Goal: Task Accomplishment & Management: Use online tool/utility

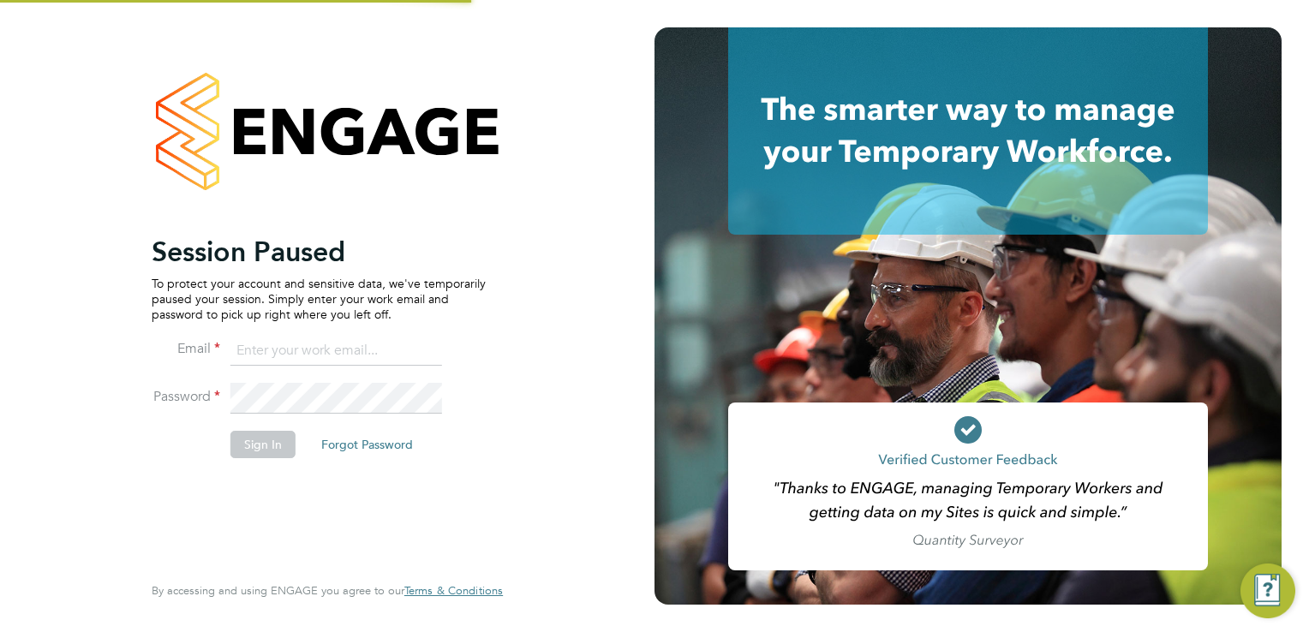
type input "[EMAIL_ADDRESS][DOMAIN_NAME]"
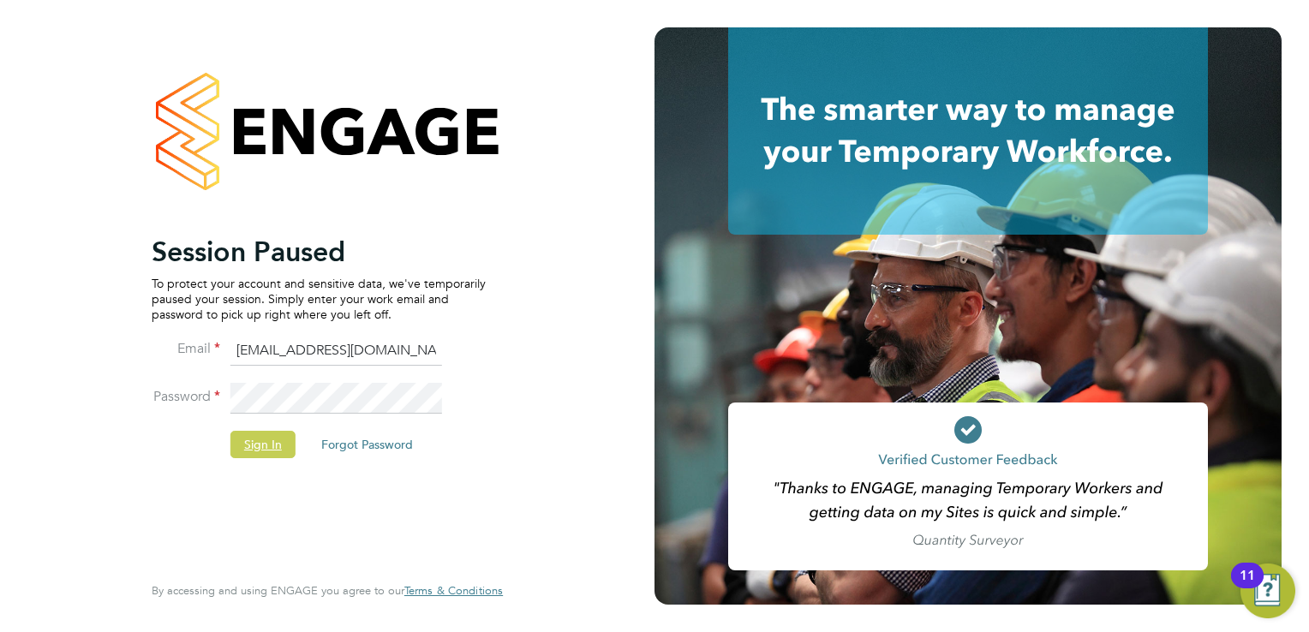
click at [264, 447] on button "Sign In" at bounding box center [262, 444] width 65 height 27
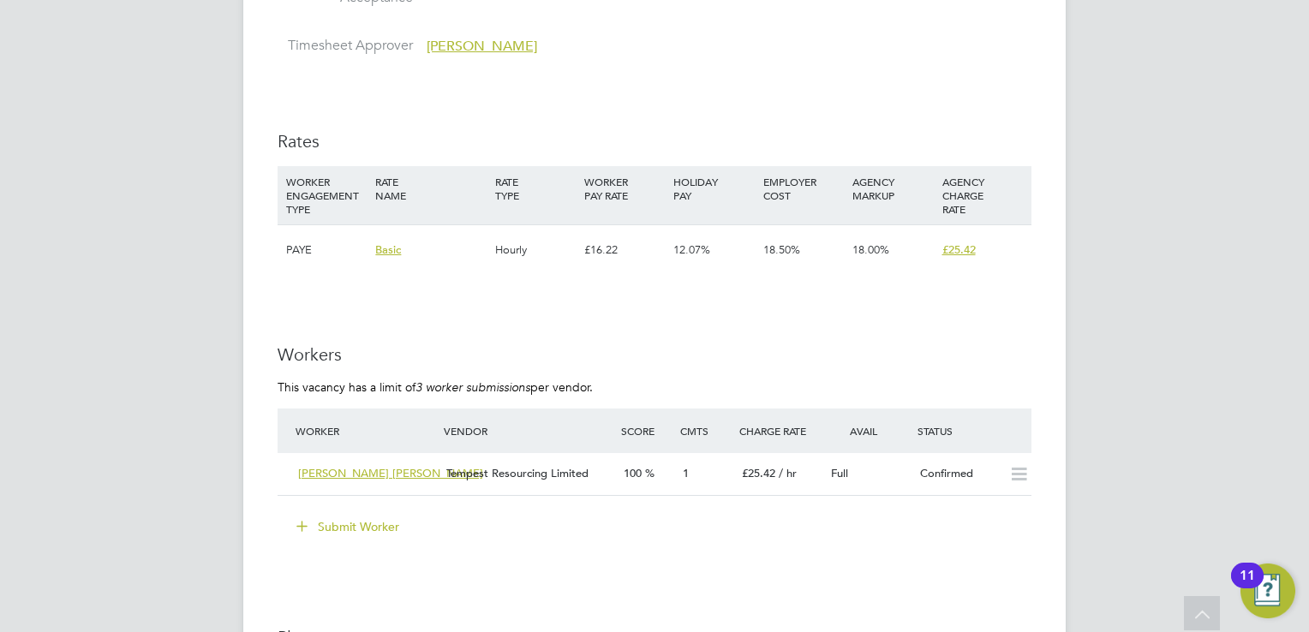
scroll to position [3039, 0]
click at [338, 470] on span "Sabrina Michelle" at bounding box center [390, 472] width 185 height 15
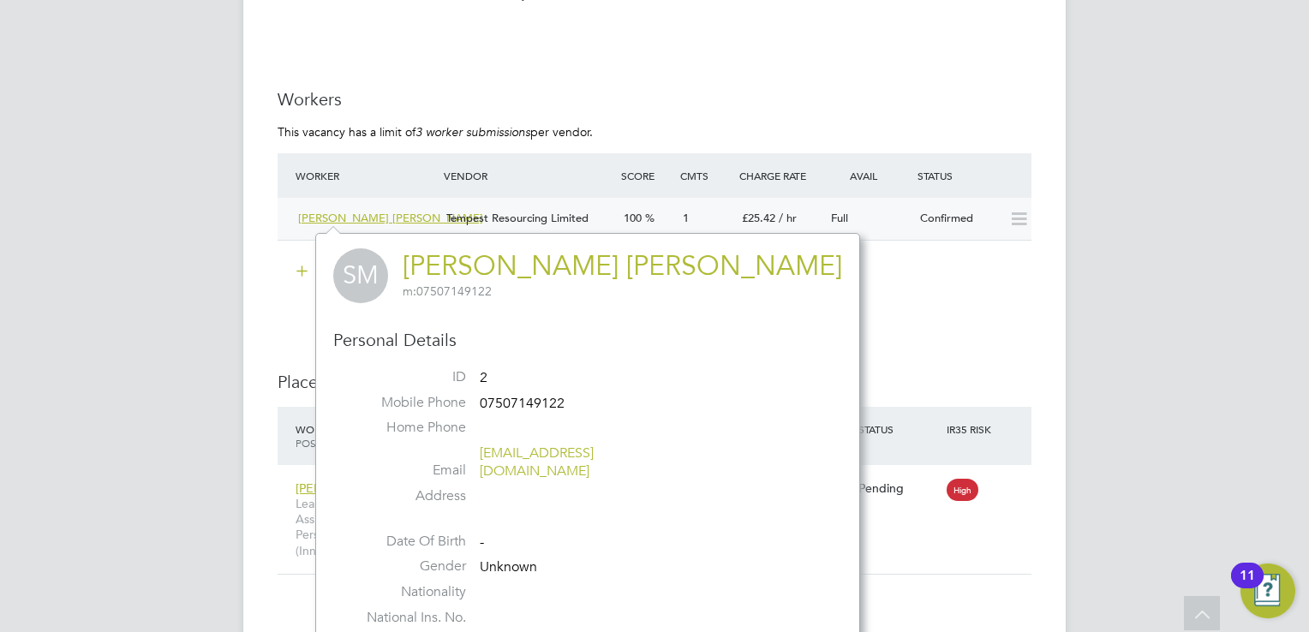
click at [768, 222] on span "£25.42" at bounding box center [758, 218] width 33 height 15
